Goal: Information Seeking & Learning: Learn about a topic

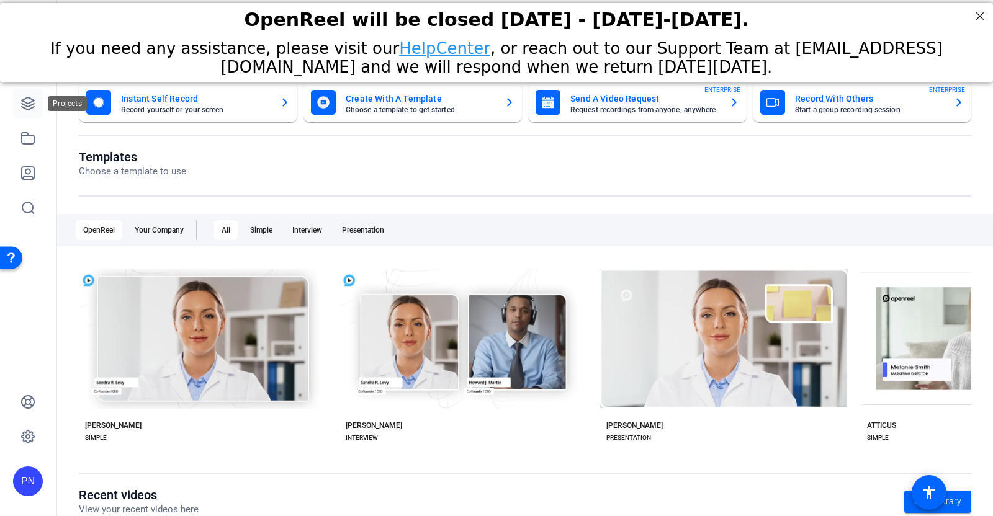
click at [33, 105] on icon at bounding box center [27, 103] width 15 height 15
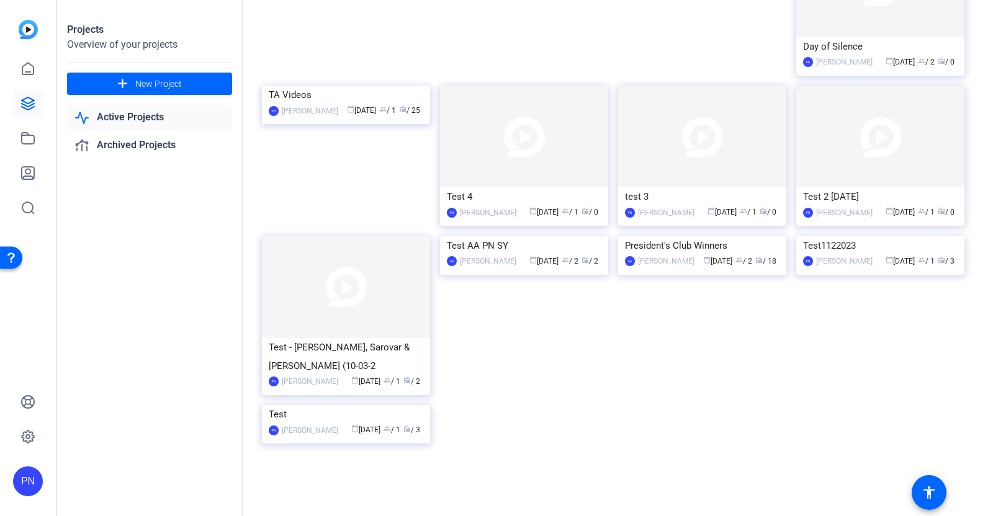
scroll to position [3461, 0]
click at [366, 86] on img at bounding box center [346, 86] width 168 height 0
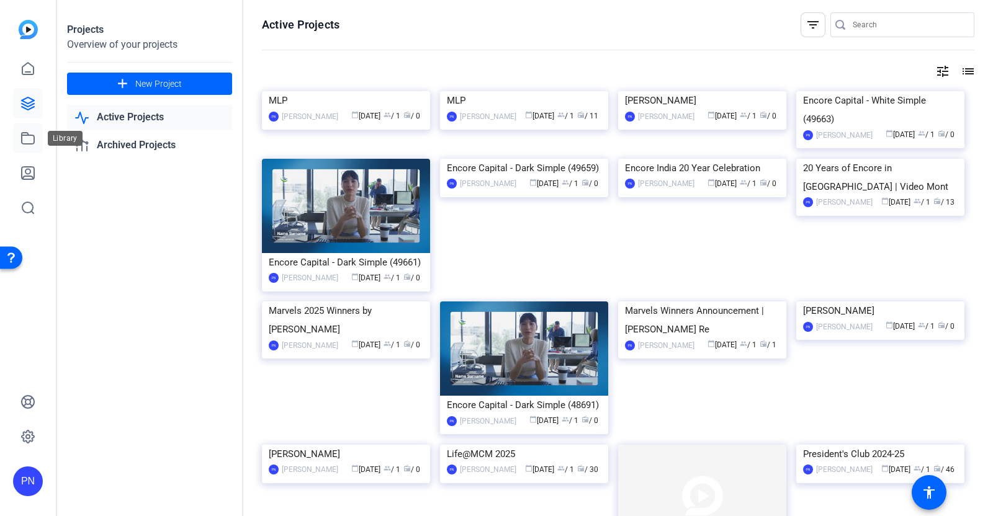
click at [34, 141] on icon at bounding box center [28, 138] width 12 height 11
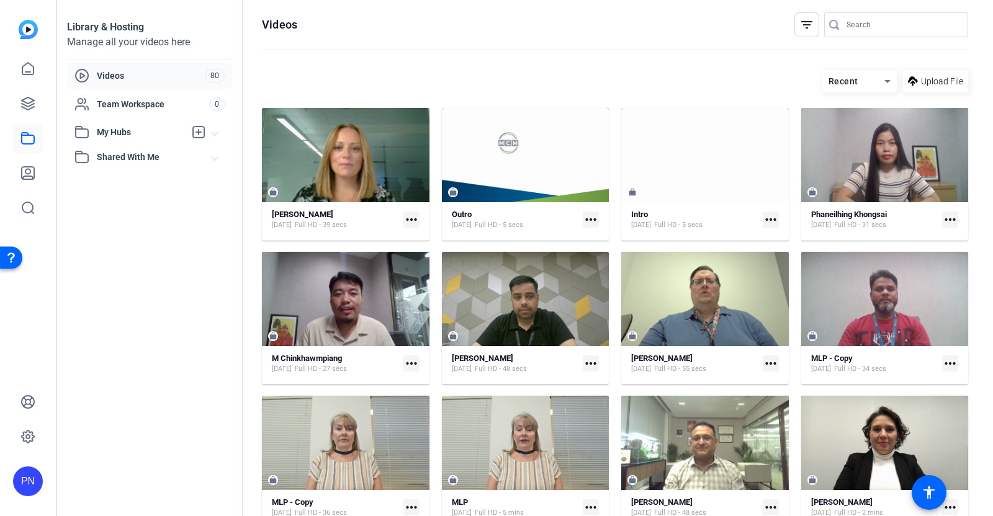
click at [122, 77] on span "Videos" at bounding box center [151, 76] width 108 height 12
click at [27, 99] on icon at bounding box center [27, 103] width 15 height 15
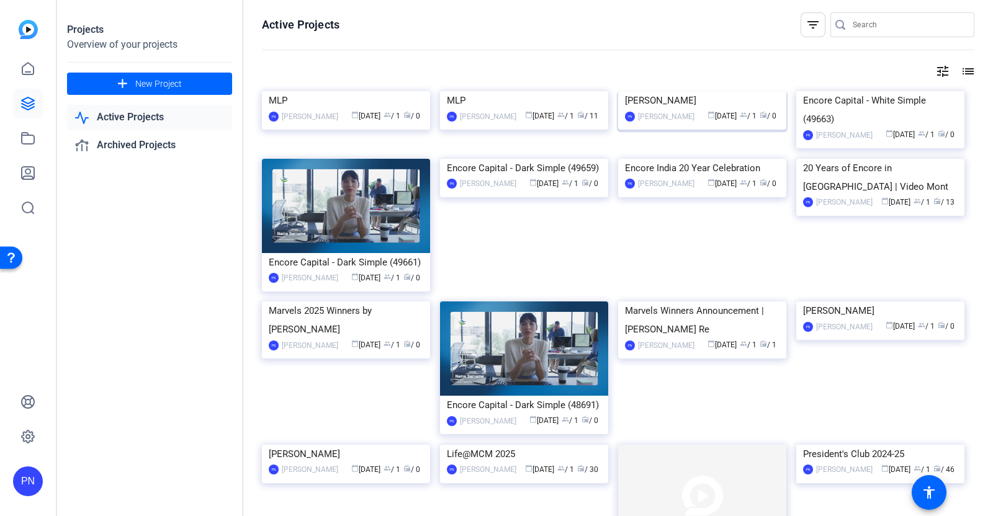
click at [718, 91] on img at bounding box center [702, 91] width 168 height 0
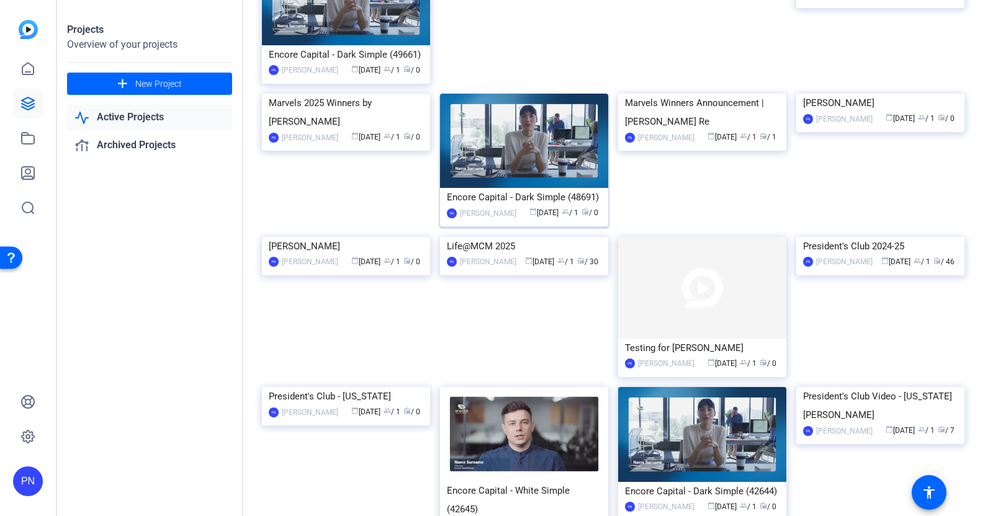
scroll to position [233, 0]
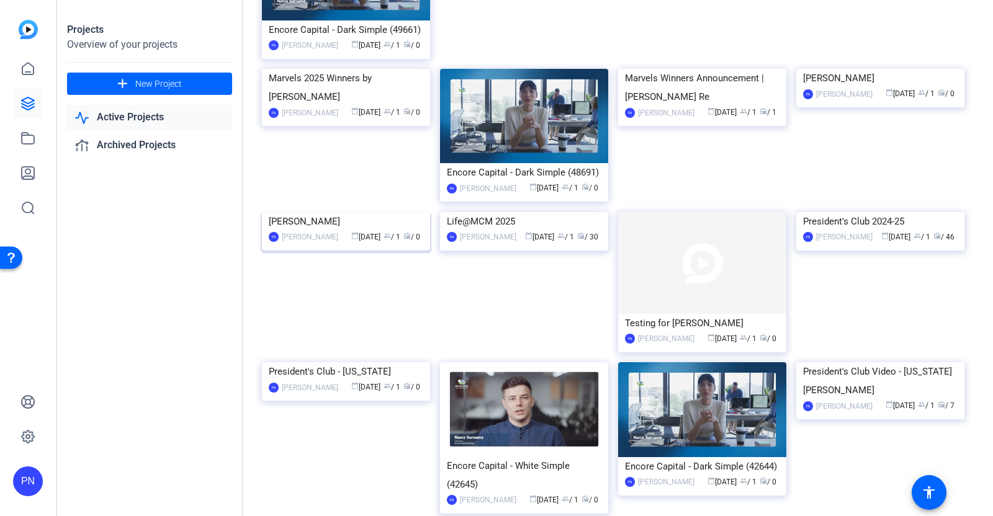
click at [367, 212] on img at bounding box center [346, 212] width 168 height 0
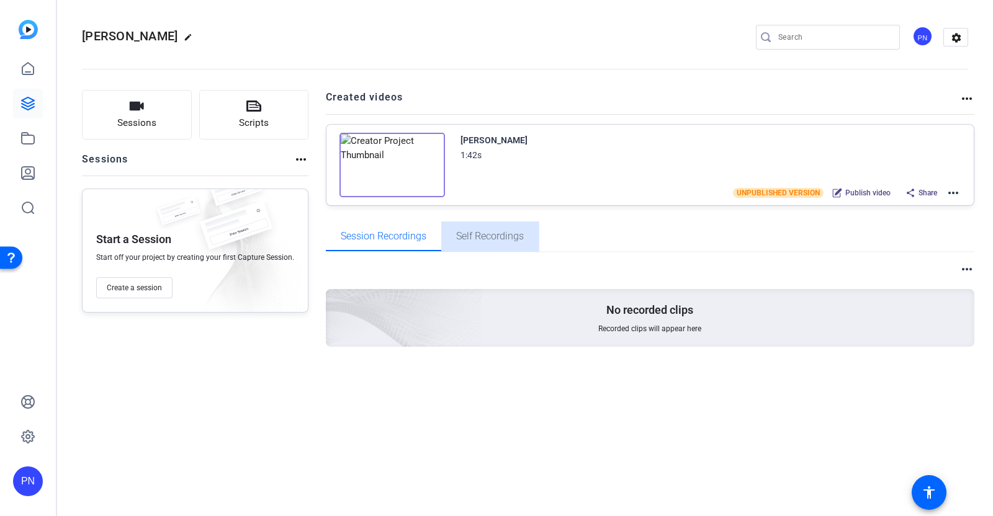
click at [477, 239] on span "Self Recordings" at bounding box center [490, 237] width 68 height 10
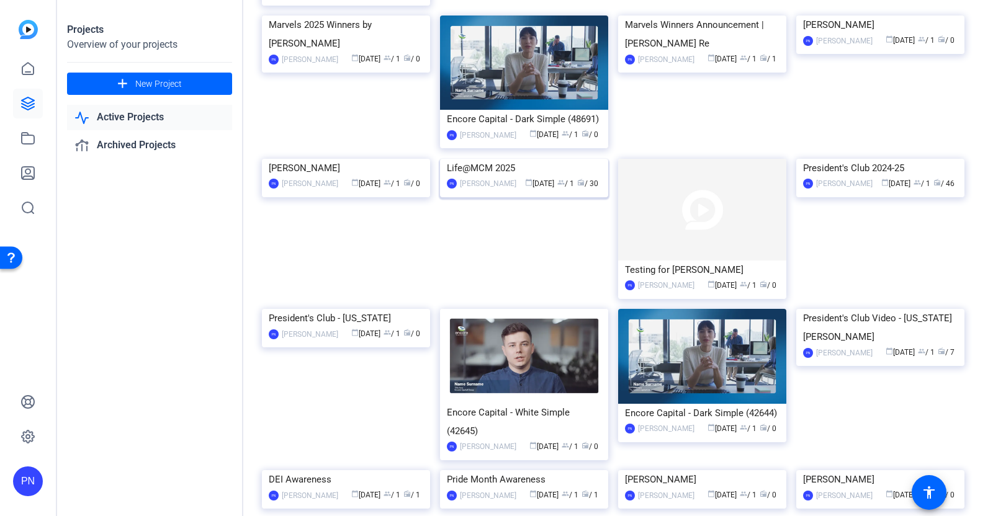
scroll to position [310, 0]
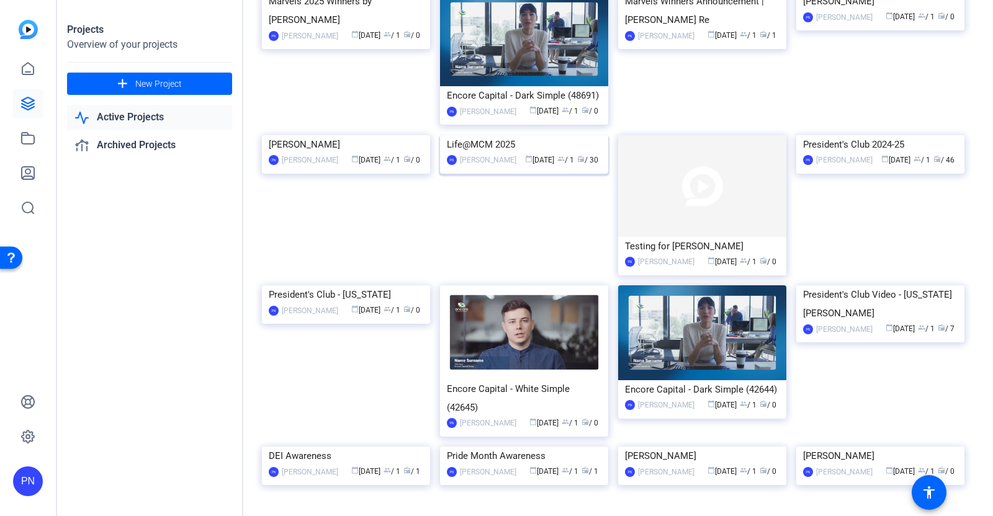
click at [518, 135] on img at bounding box center [524, 135] width 168 height 0
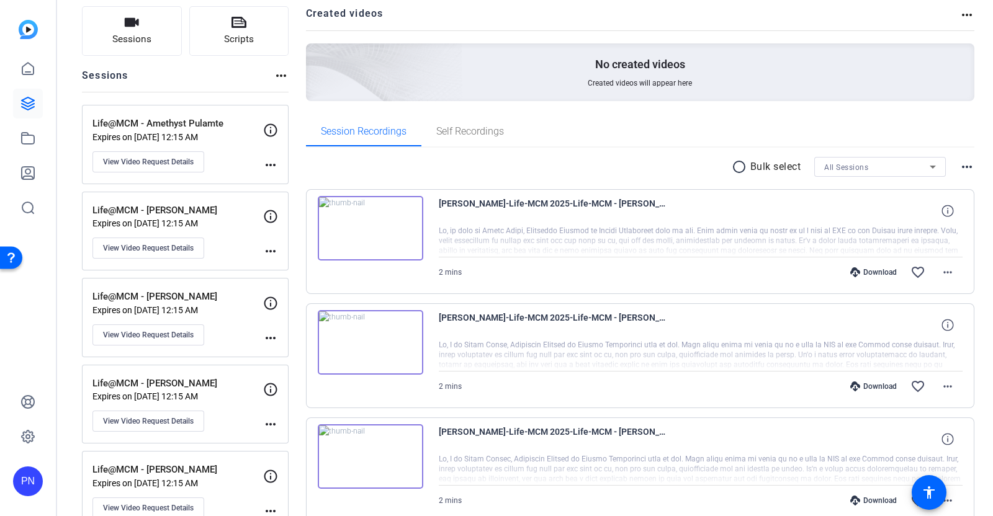
scroll to position [77, 0]
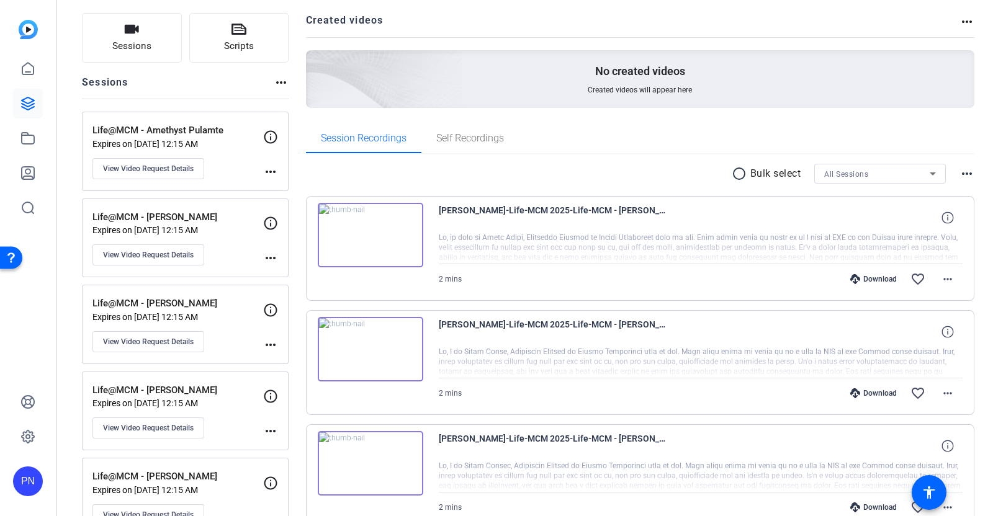
click at [365, 238] on img at bounding box center [371, 235] width 106 height 65
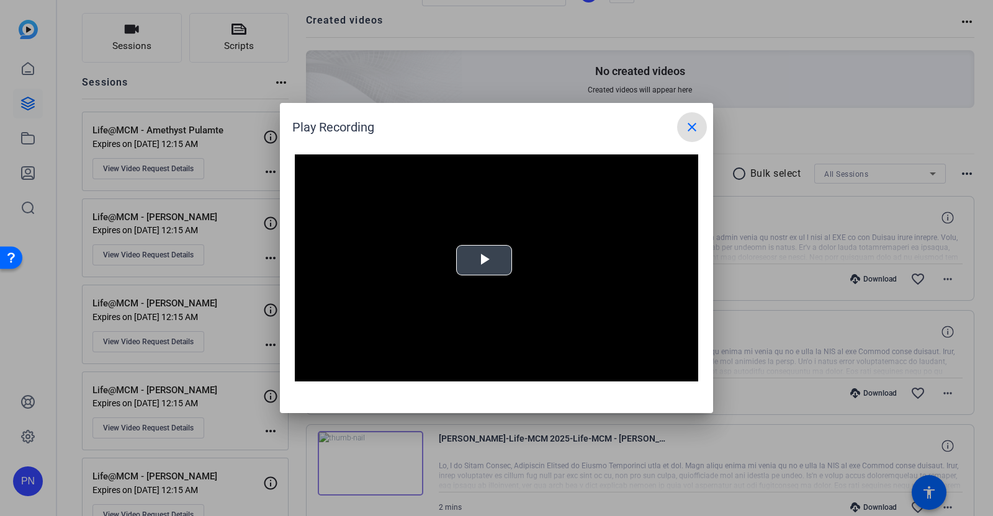
click at [484, 261] on span "Video Player" at bounding box center [484, 261] width 0 height 0
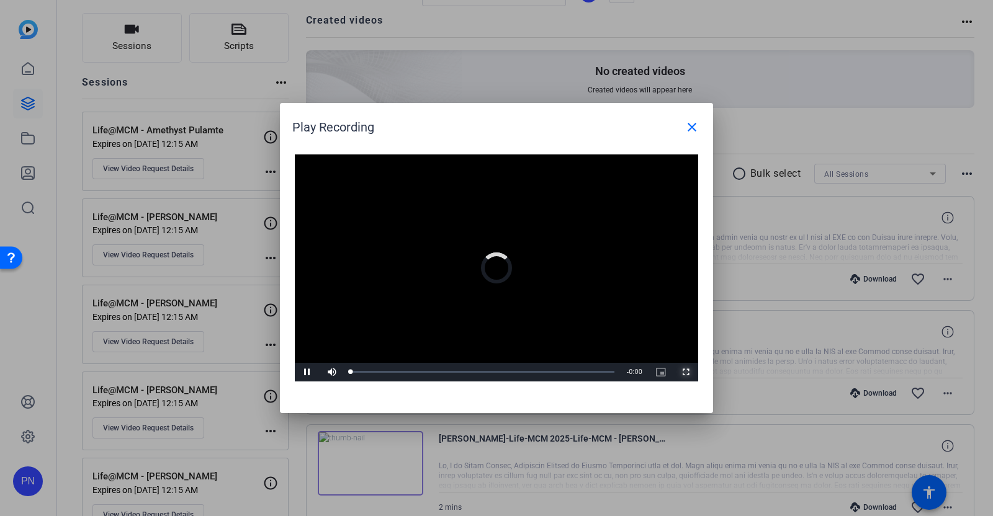
click at [688, 372] on span "Video Player" at bounding box center [686, 372] width 25 height 0
drag, startPoint x: 695, startPoint y: 128, endPoint x: 572, endPoint y: 240, distance: 166.6
click at [694, 128] on mat-icon "close" at bounding box center [692, 127] width 15 height 15
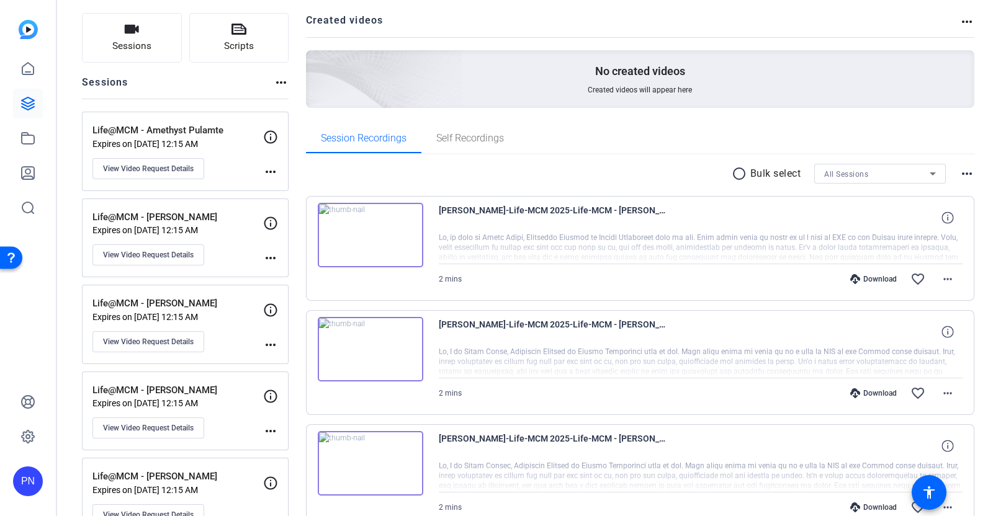
click at [369, 349] on img at bounding box center [371, 349] width 106 height 65
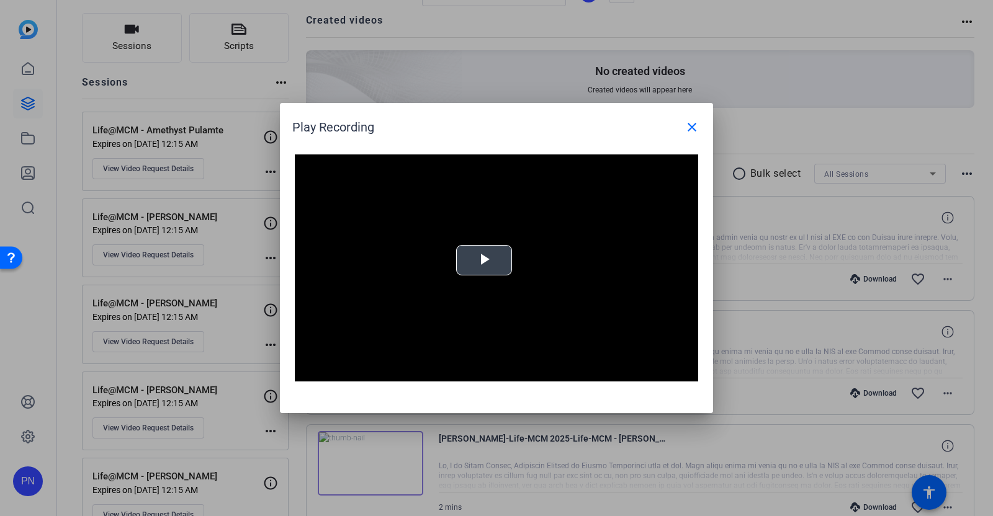
click at [484, 261] on span "Video Player" at bounding box center [484, 261] width 0 height 0
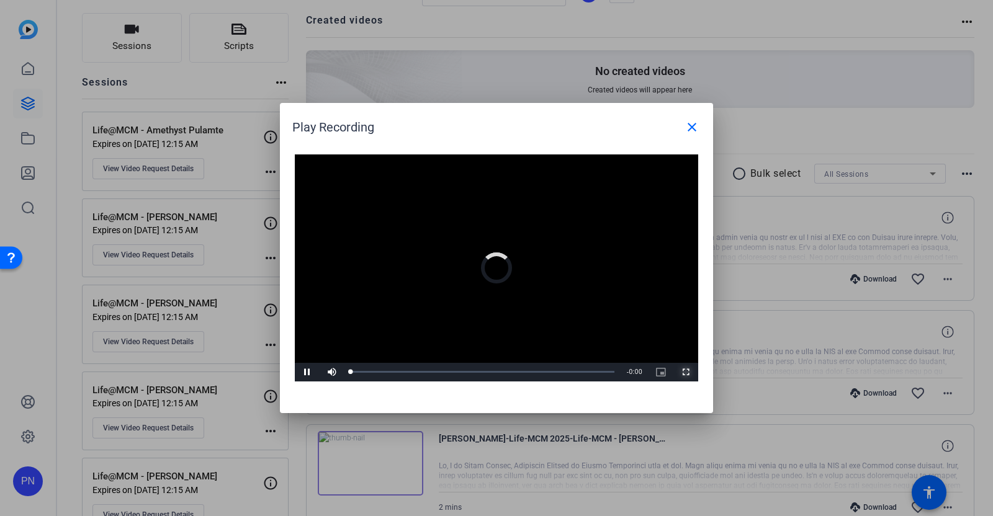
click at [686, 372] on span "Video Player" at bounding box center [686, 372] width 25 height 0
drag, startPoint x: 698, startPoint y: 130, endPoint x: 479, endPoint y: 291, distance: 271.8
click at [690, 135] on button "close" at bounding box center [692, 127] width 30 height 30
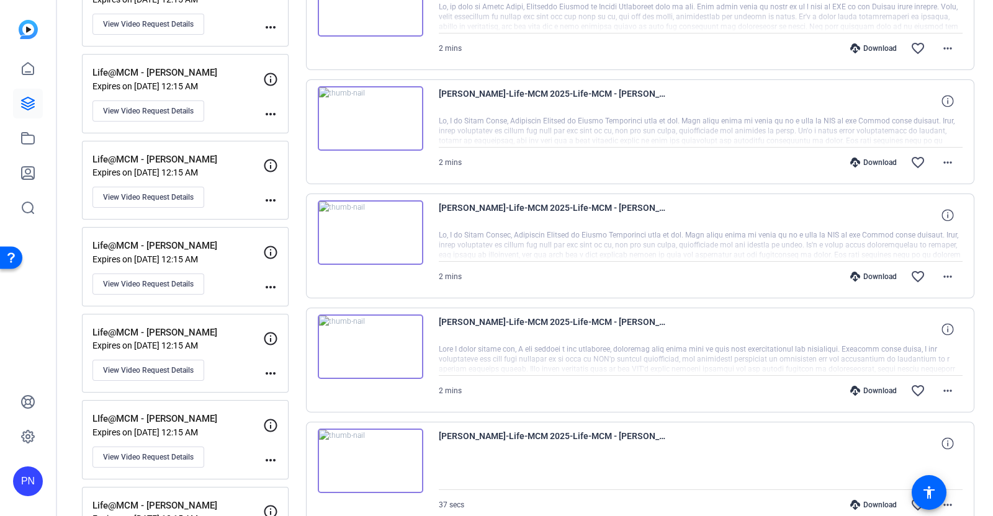
scroll to position [310, 0]
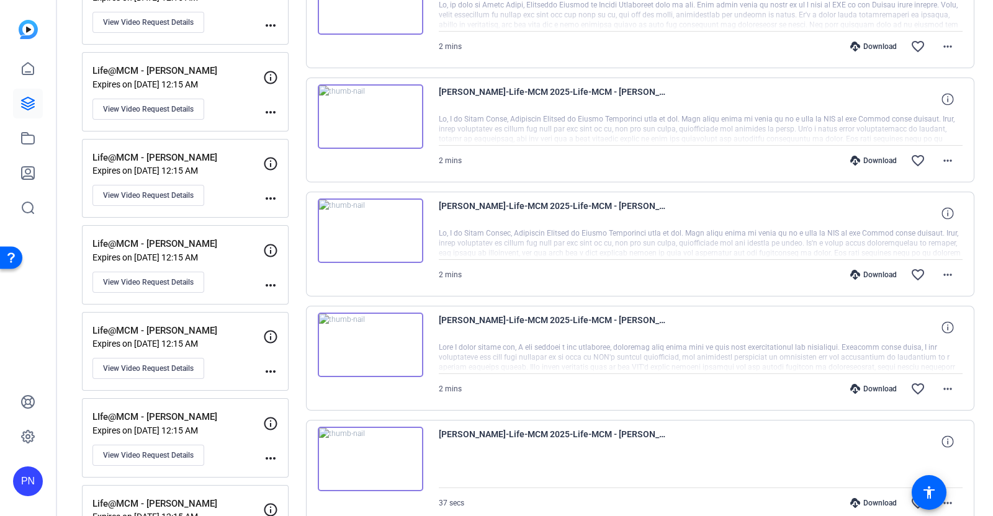
click at [373, 223] on img at bounding box center [371, 231] width 106 height 65
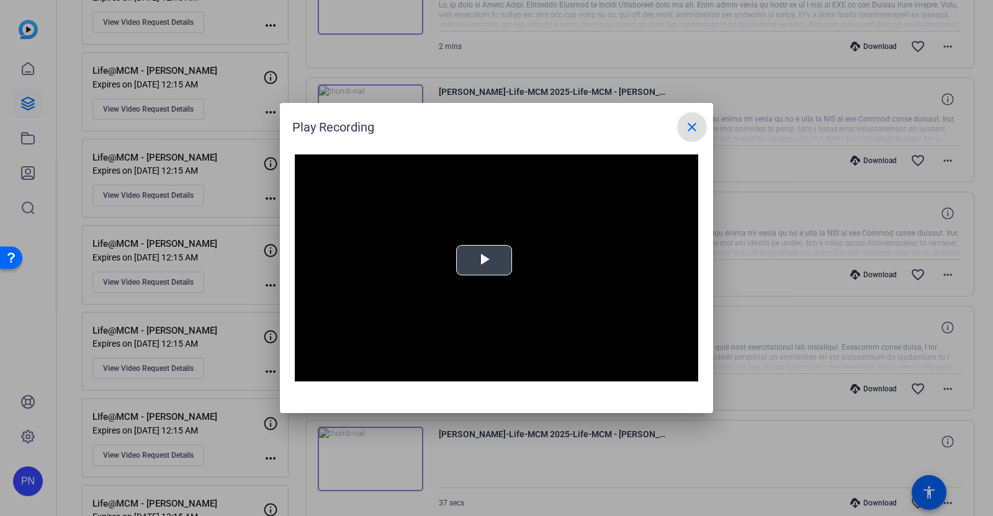
click at [484, 261] on span "Video Player" at bounding box center [484, 261] width 0 height 0
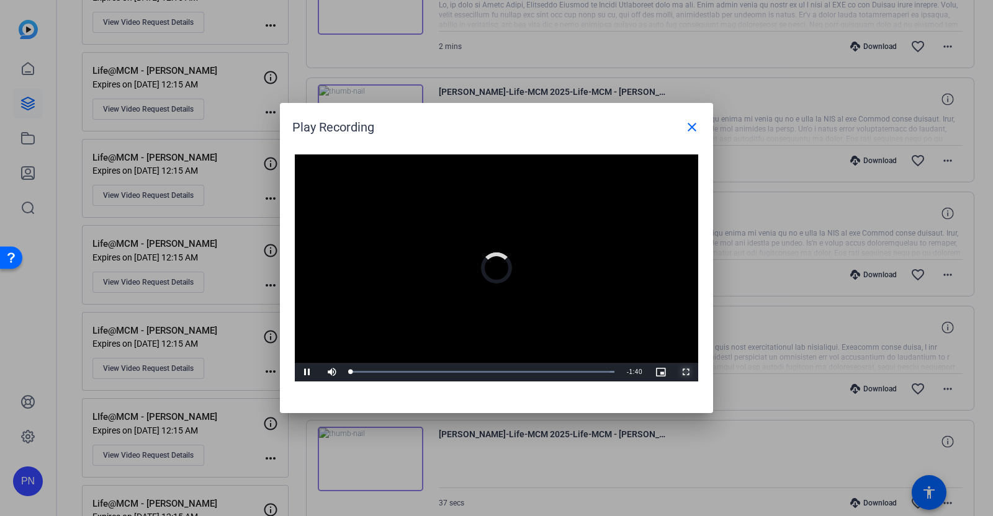
drag, startPoint x: 689, startPoint y: 373, endPoint x: 660, endPoint y: 435, distance: 68.0
click at [688, 372] on span "Video Player" at bounding box center [686, 372] width 25 height 0
click at [693, 124] on mat-icon "close" at bounding box center [692, 127] width 15 height 15
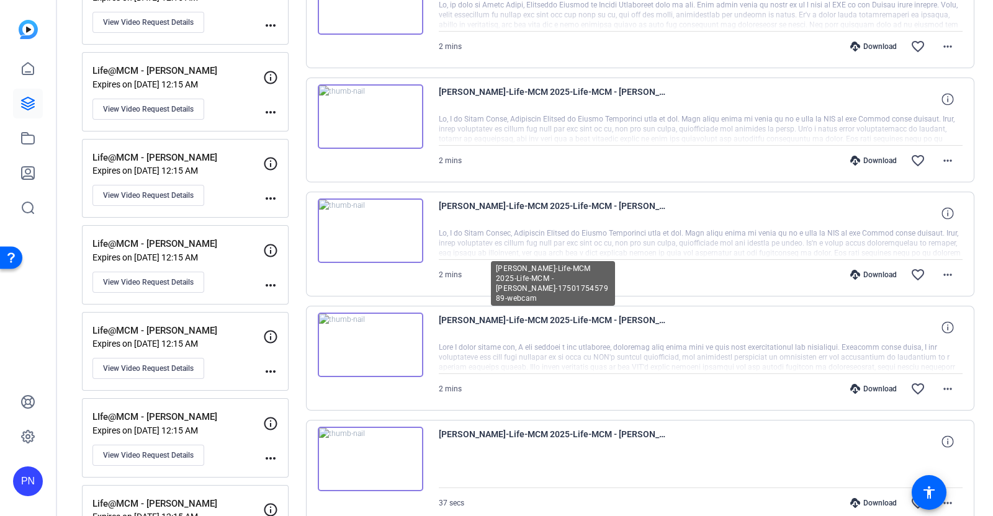
scroll to position [233, 0]
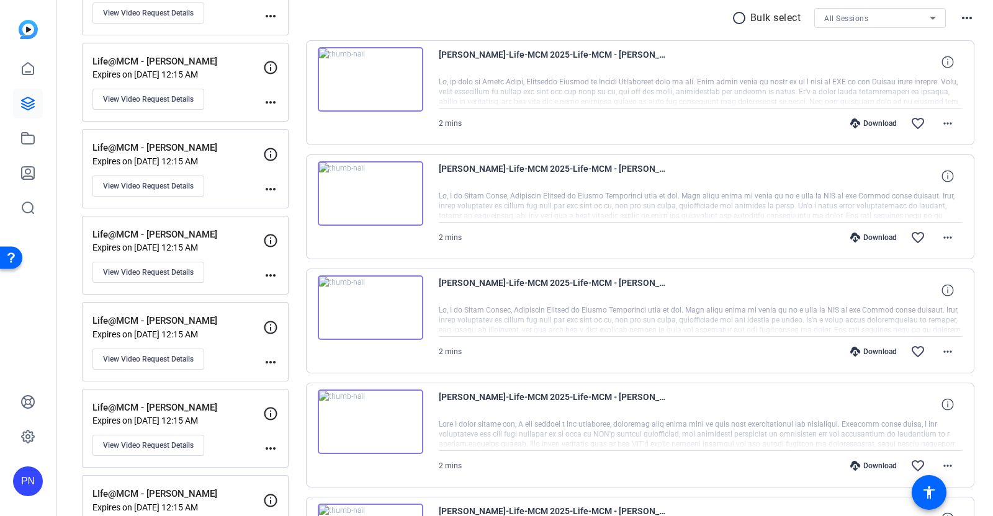
click at [373, 80] on img at bounding box center [371, 79] width 106 height 65
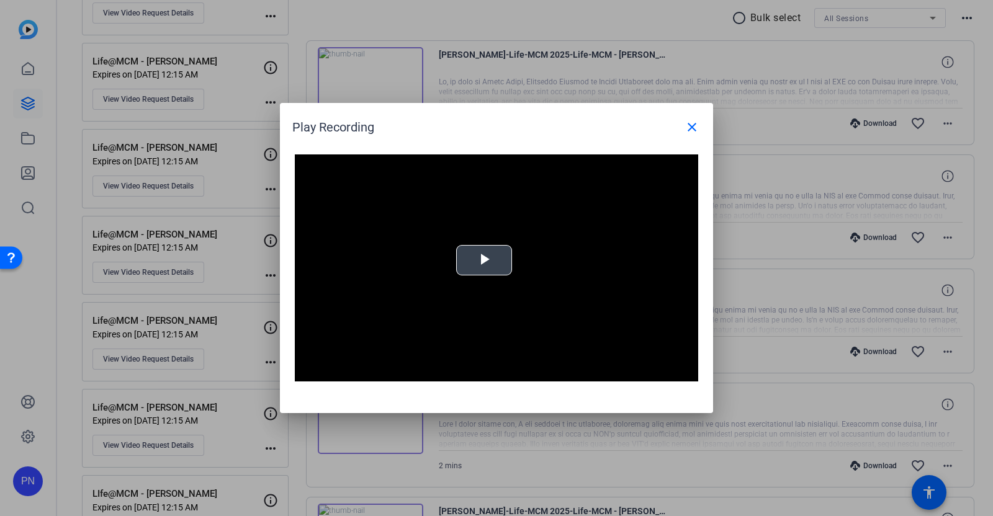
drag, startPoint x: 479, startPoint y: 261, endPoint x: 484, endPoint y: 268, distance: 8.6
click at [484, 261] on span "Video Player" at bounding box center [484, 261] width 0 height 0
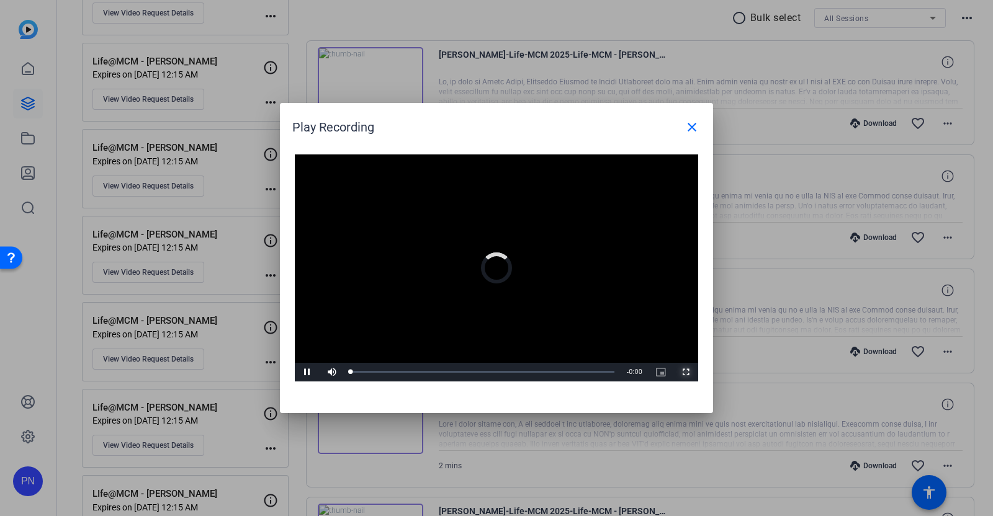
click at [686, 372] on span "Video Player" at bounding box center [686, 372] width 25 height 0
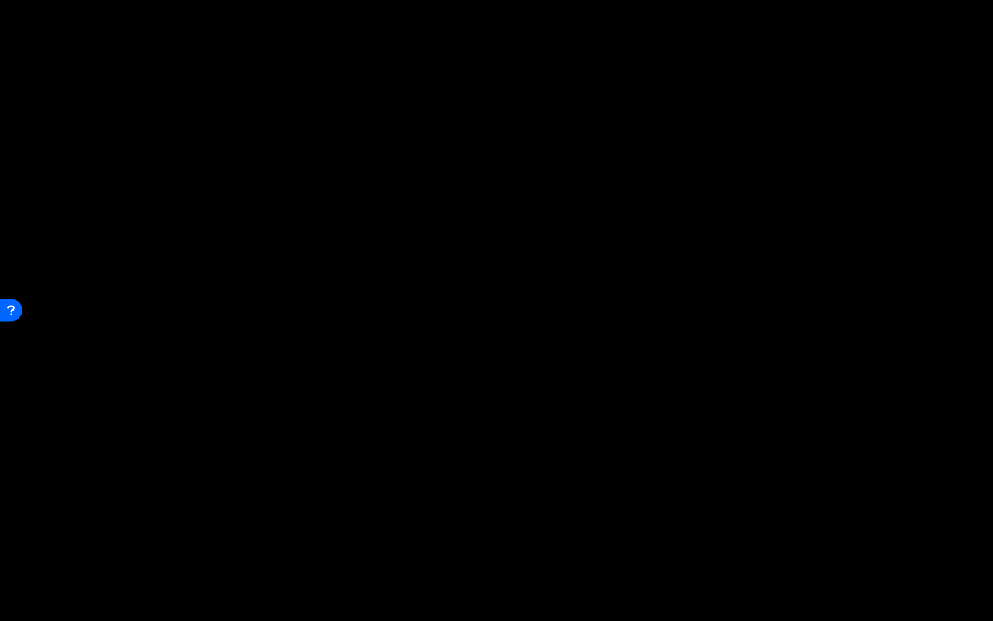
click at [968, 516] on button "Exit Fullscreen" at bounding box center [980, 611] width 25 height 19
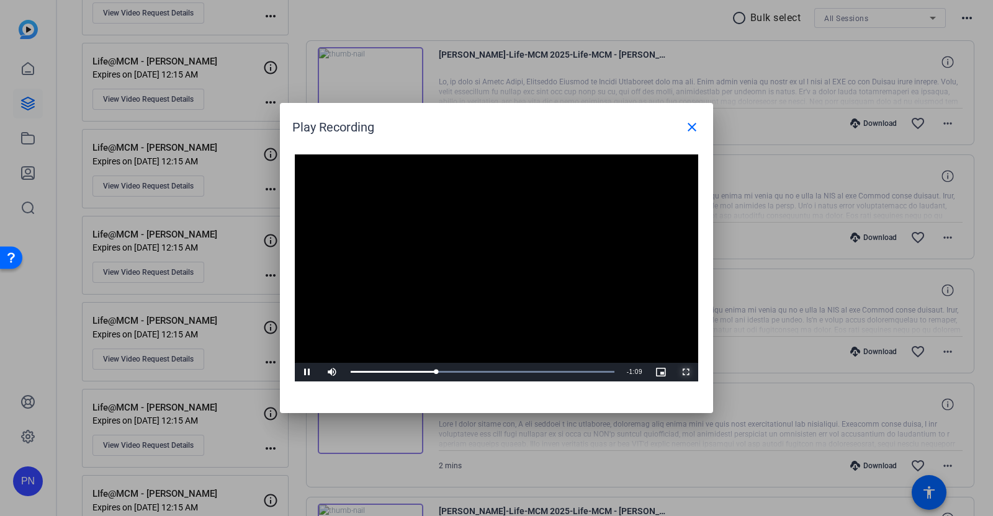
click at [685, 372] on span "Video Player" at bounding box center [686, 372] width 25 height 0
click at [691, 125] on mat-icon "close" at bounding box center [692, 127] width 15 height 15
